Goal: Task Accomplishment & Management: Manage account settings

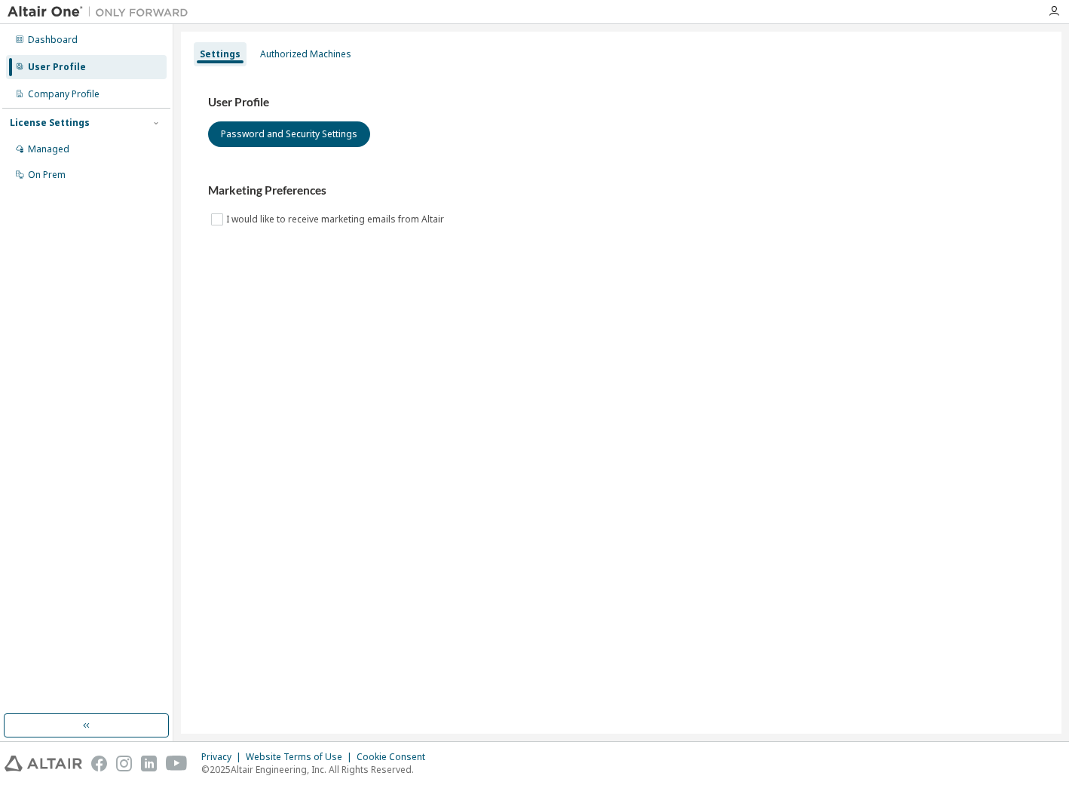
click at [52, 120] on div "License Settings" at bounding box center [50, 123] width 80 height 12
click at [52, 124] on div "License Settings" at bounding box center [50, 123] width 80 height 12
click at [49, 147] on div "Managed" at bounding box center [48, 149] width 41 height 12
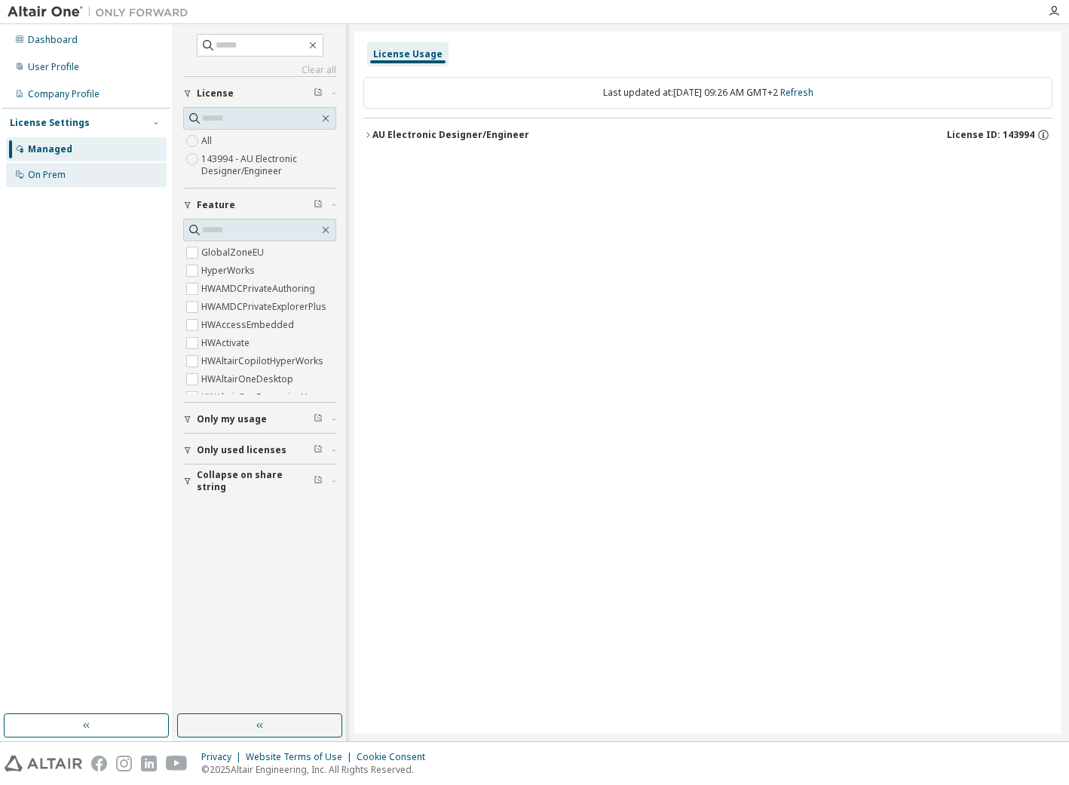
click at [48, 173] on div "On Prem" at bounding box center [47, 175] width 38 height 12
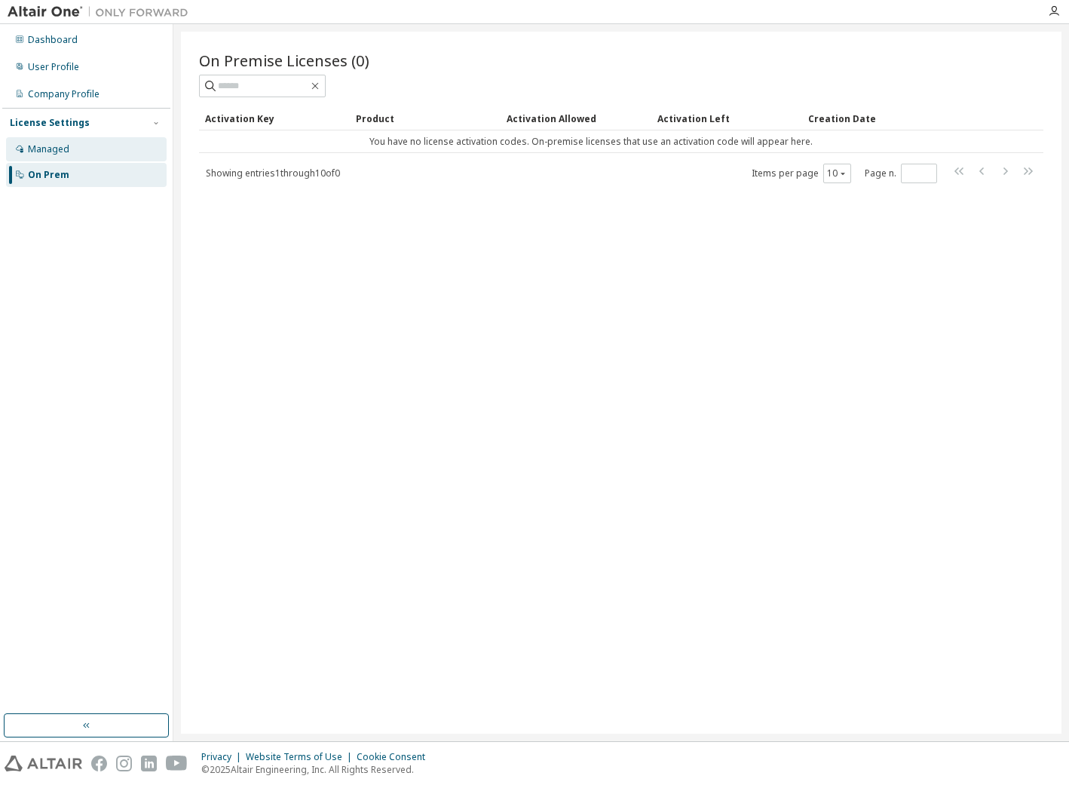
click at [51, 148] on div "Managed" at bounding box center [48, 149] width 41 height 12
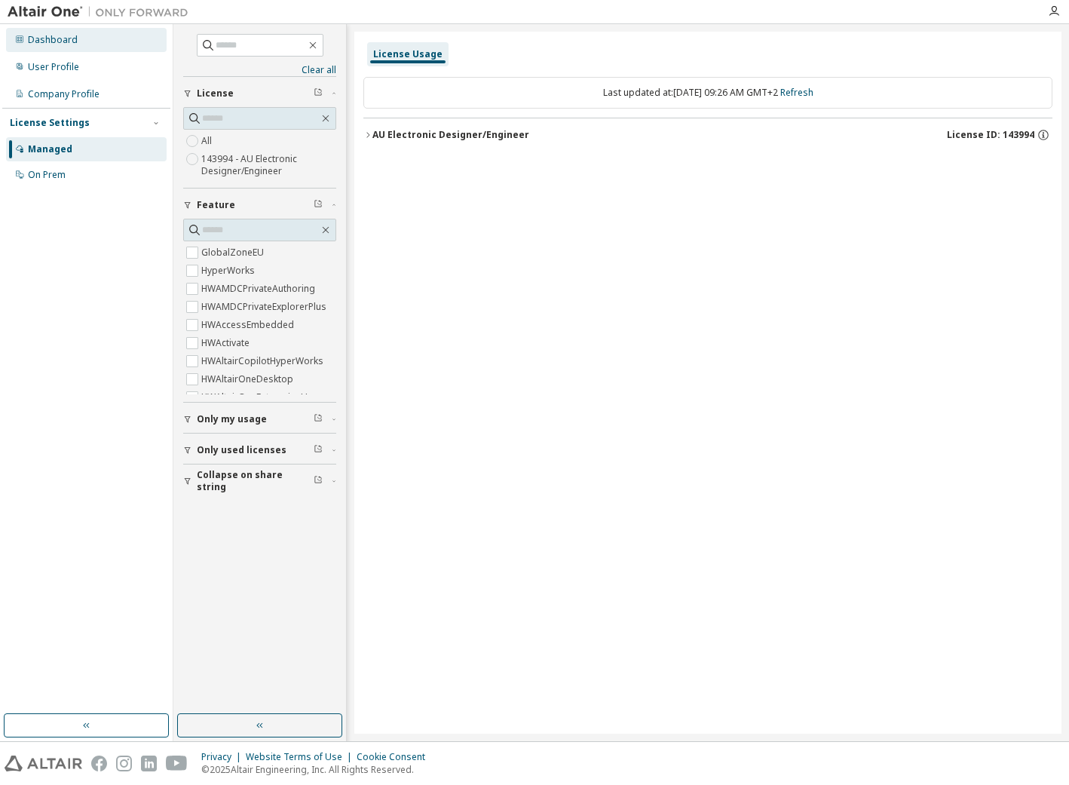
click at [40, 41] on div "Dashboard" at bounding box center [53, 40] width 50 height 12
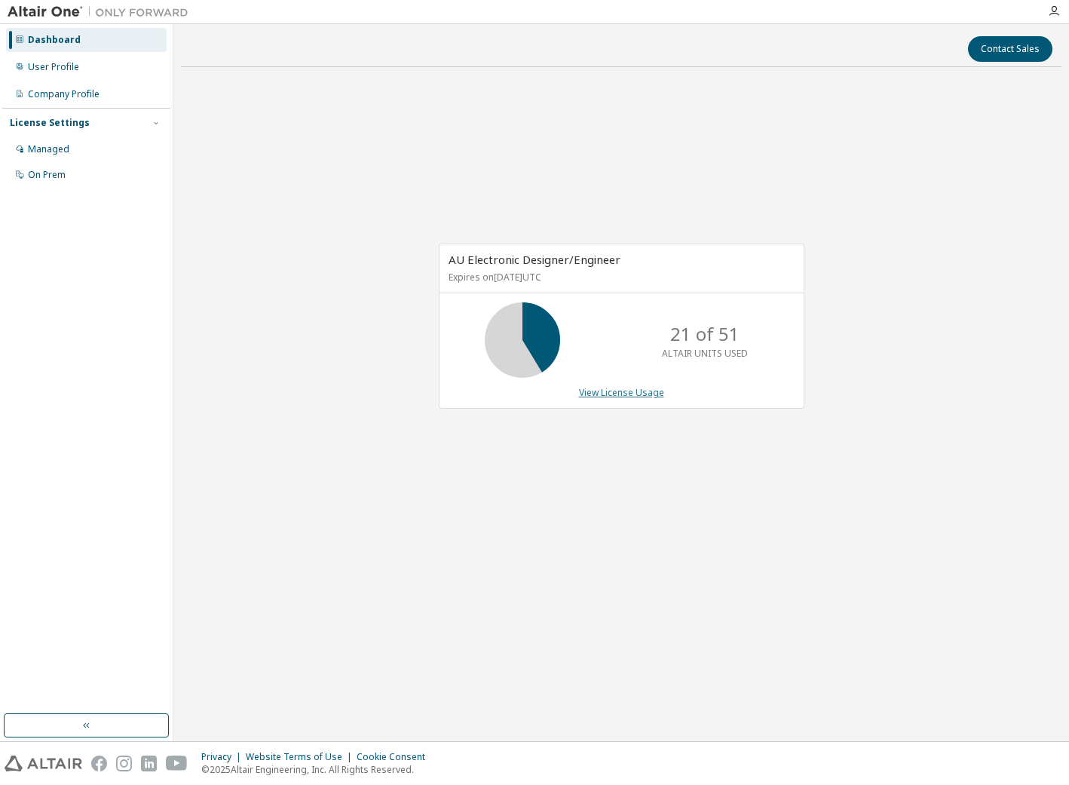
click at [643, 393] on link "View License Usage" at bounding box center [621, 392] width 85 height 13
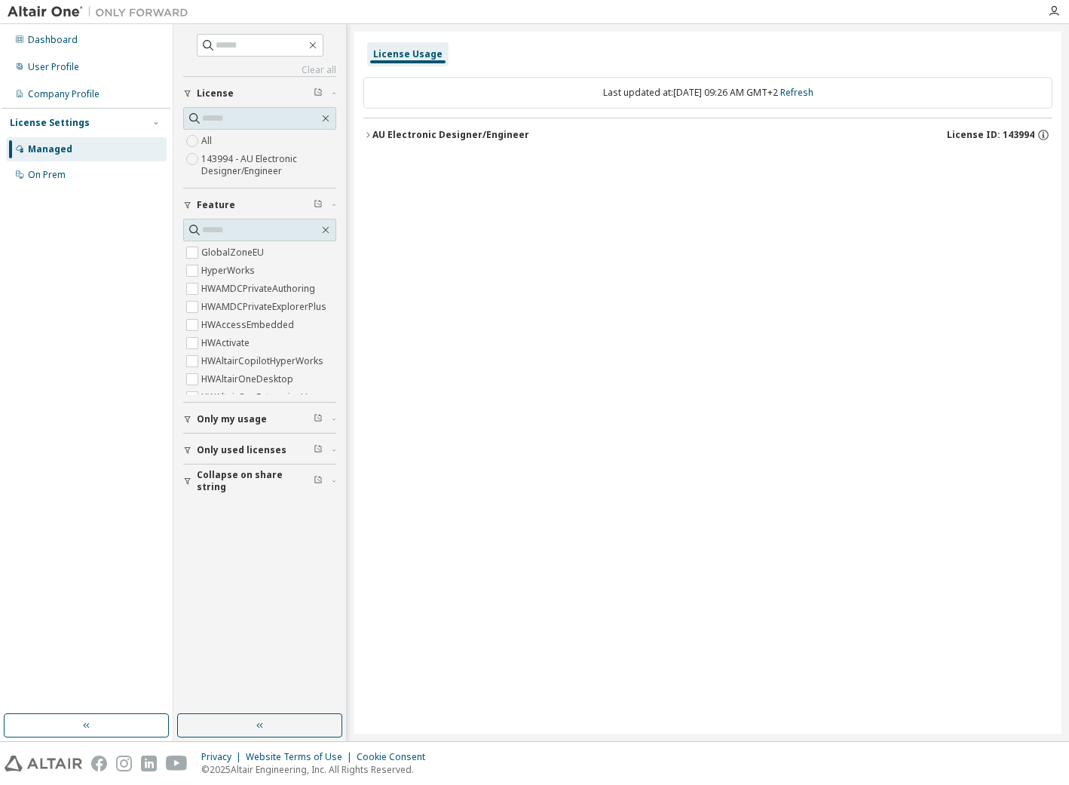
click at [191, 482] on icon "button" at bounding box center [187, 480] width 9 height 9
click at [187, 453] on icon "button" at bounding box center [187, 450] width 9 height 9
click at [184, 418] on icon "button" at bounding box center [187, 419] width 9 height 9
click at [878, 183] on div "License Usage Last updated at: Fri 2025-09-12 09:26 AM GMT+2 Refresh AU Electro…" at bounding box center [707, 383] width 707 height 702
